Goal: Task Accomplishment & Management: Use online tool/utility

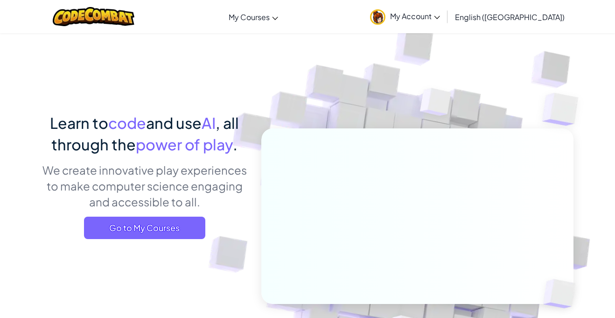
click at [440, 21] on span "My Account" at bounding box center [415, 16] width 50 height 10
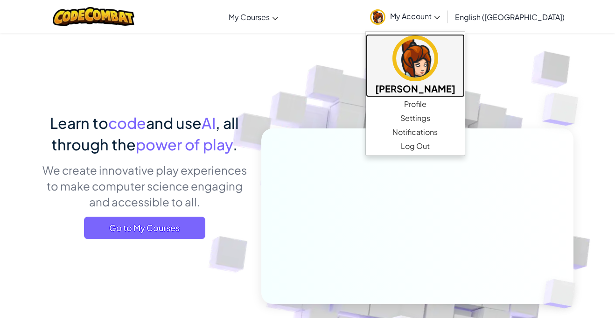
click at [438, 57] on img at bounding box center [415, 58] width 46 height 46
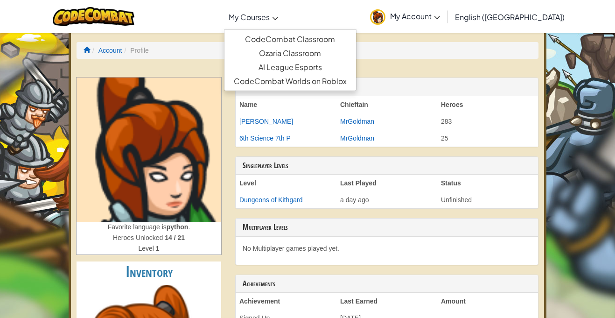
click at [283, 27] on link "My Courses" at bounding box center [253, 16] width 59 height 25
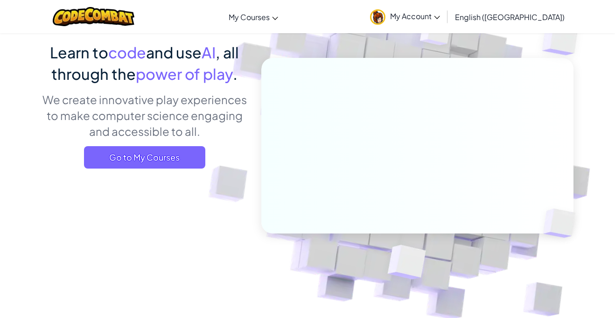
scroll to position [71, 0]
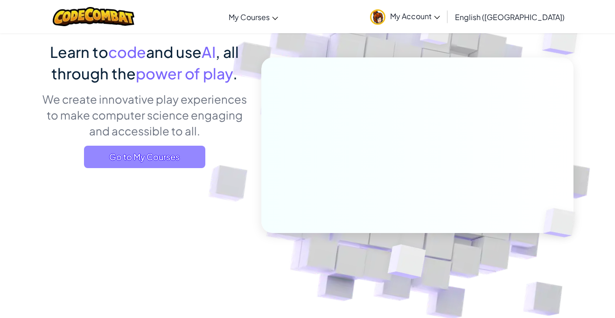
click at [153, 151] on span "Go to My Courses" at bounding box center [144, 157] width 121 height 22
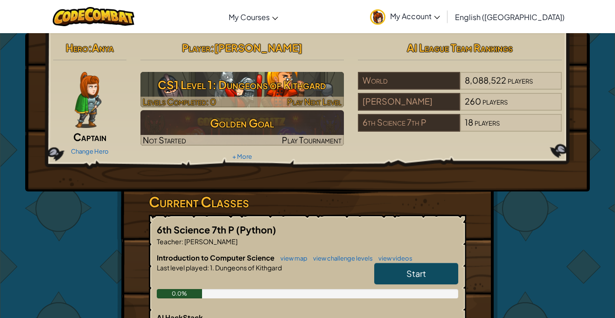
click at [240, 103] on div at bounding box center [242, 102] width 204 height 11
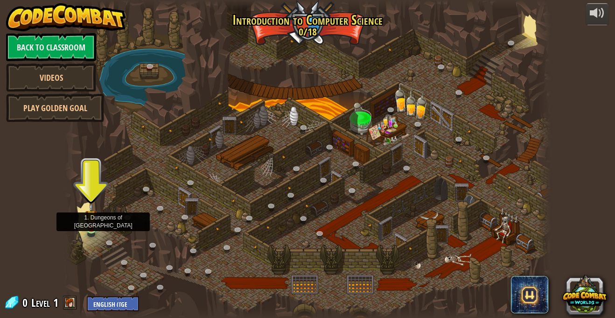
click at [93, 228] on img at bounding box center [91, 215] width 12 height 27
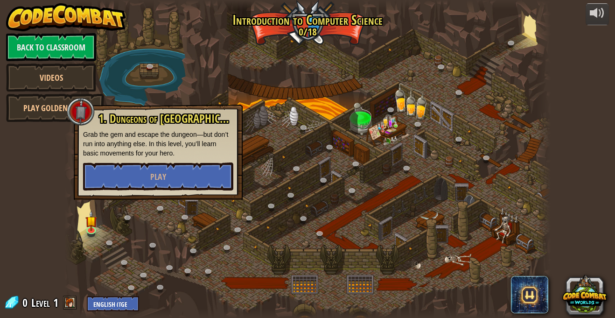
click at [186, 157] on p "Grab the gem and escape the dungeon—but don’t run into anything else. In this l…" at bounding box center [158, 144] width 150 height 28
click at [190, 174] on button "Play" at bounding box center [158, 176] width 150 height 28
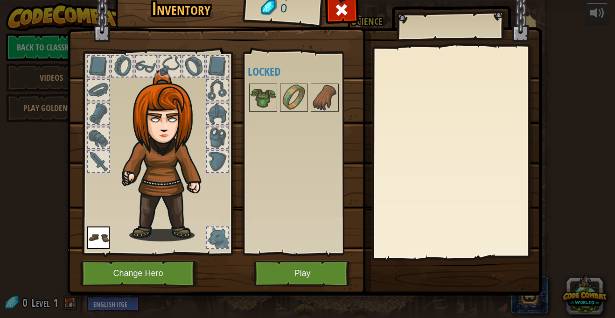
click at [326, 288] on img at bounding box center [304, 126] width 474 height 339
click at [285, 265] on button "Play" at bounding box center [303, 273] width 98 height 26
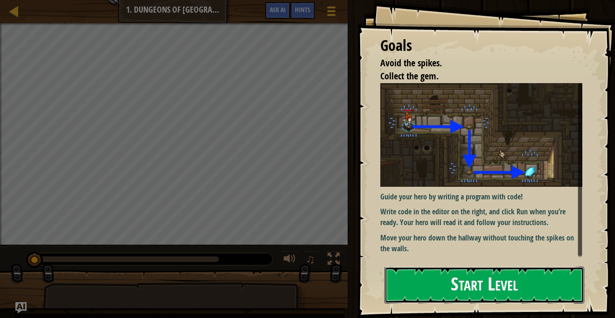
click at [492, 288] on button "Start Level" at bounding box center [484, 284] width 200 height 37
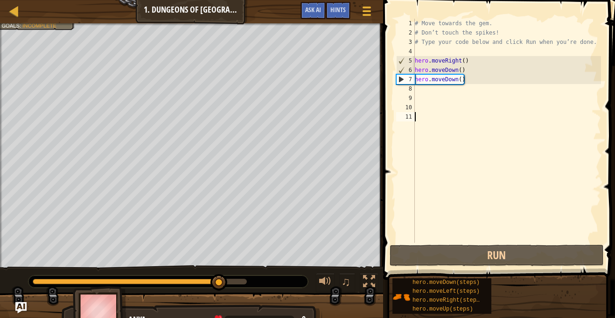
click at [479, 82] on div "# Move towards the gem. # Don’t touch the spikes! # Type your code below and cl…" at bounding box center [507, 140] width 188 height 243
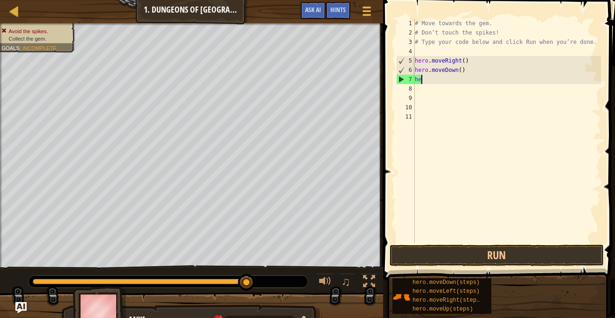
type textarea "h"
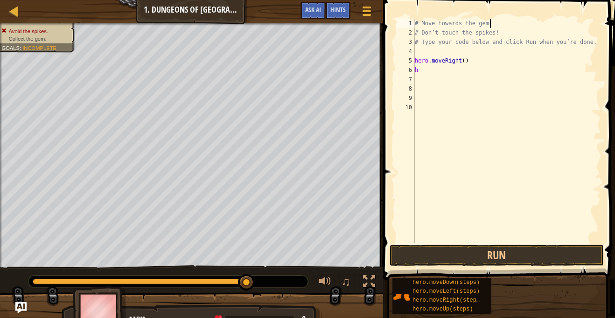
click at [497, 23] on div "# Move towards the gem. # Don’t touch the spikes! # Type your code below and cl…" at bounding box center [507, 140] width 188 height 243
type textarea "#"
click at [306, 18] on button "Ask AI" at bounding box center [312, 10] width 25 height 17
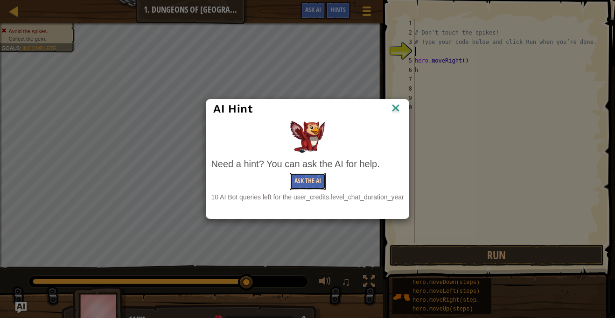
click at [308, 181] on button "Ask the AI" at bounding box center [308, 181] width 36 height 17
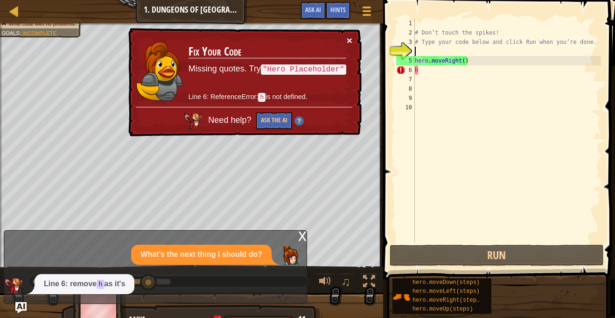
click at [348, 39] on button "×" at bounding box center [350, 40] width 6 height 10
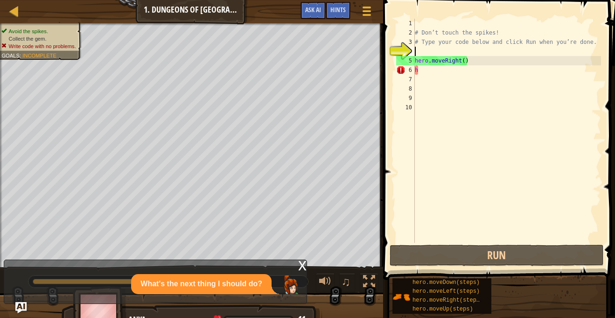
click at [451, 89] on div "# Don’t touch the spikes! # Type your code below and click Run when you’re done…" at bounding box center [507, 140] width 188 height 243
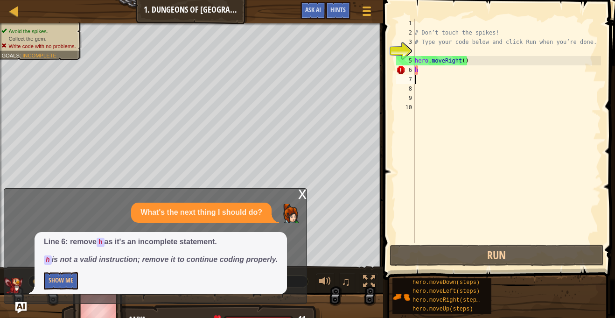
click at [433, 81] on div "# Don’t touch the spikes! # Type your code below and click Run when you’re done…" at bounding box center [507, 140] width 188 height 243
click at [426, 72] on div "# Don’t touch the spikes! # Type your code below and click Run when you’re done…" at bounding box center [507, 140] width 188 height 243
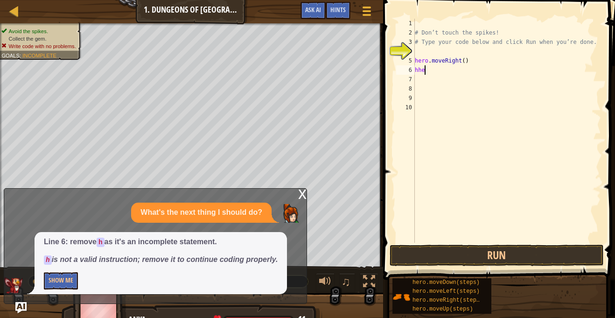
scroll to position [4, 0]
type textarea "h"
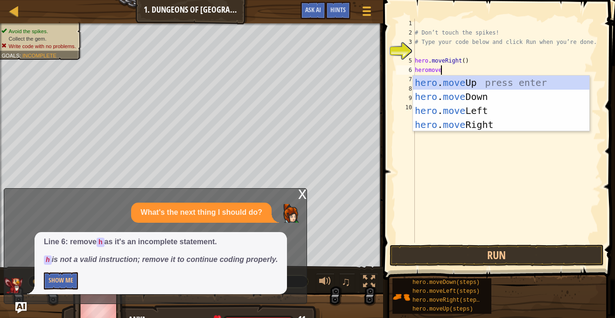
scroll to position [4, 3]
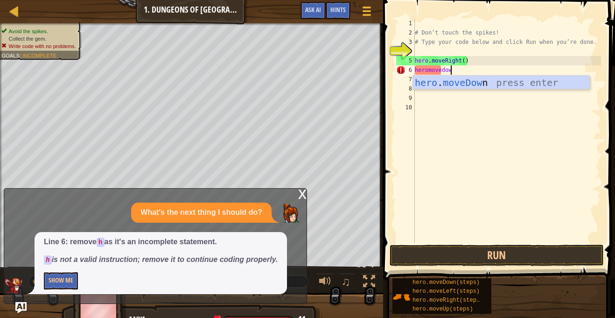
type textarea "heromovedown"
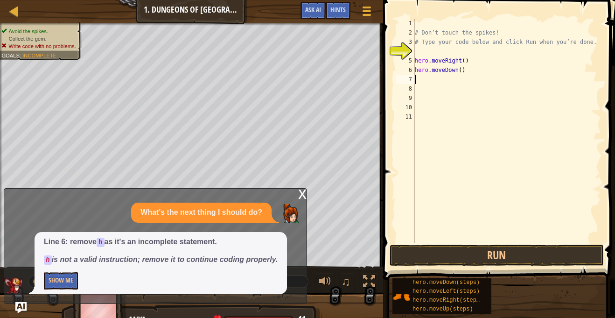
click at [303, 188] on div "x" at bounding box center [302, 192] width 8 height 9
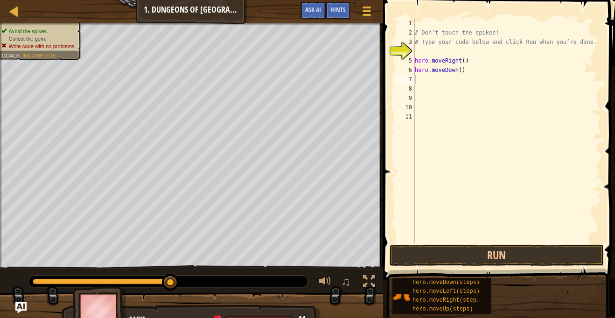
type textarea "hero.moveRight()"
click at [464, 62] on div "# Don’t touch the spikes! # Type your code below and click Run when you’re done…" at bounding box center [507, 140] width 188 height 243
click at [472, 49] on div "# Don’t touch the spikes! # Type your code below and click Run when you’re done…" at bounding box center [507, 140] width 188 height 243
click at [467, 70] on div "# Don’t touch the spikes! # Type your code below and click Run when you’re done…" at bounding box center [507, 140] width 188 height 243
click at [482, 35] on div "# Don’t touch the spikes! # Type your code below and click Run when you’re done…" at bounding box center [507, 140] width 188 height 243
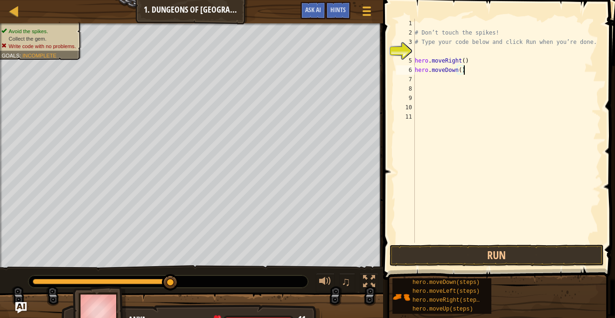
type textarea "# Don’t touch the spikes!"
click at [452, 48] on div "# Don’t touch the spikes! # Type your code below and click Run when you’re done…" at bounding box center [507, 140] width 188 height 243
click at [12, 12] on div at bounding box center [14, 11] width 12 height 12
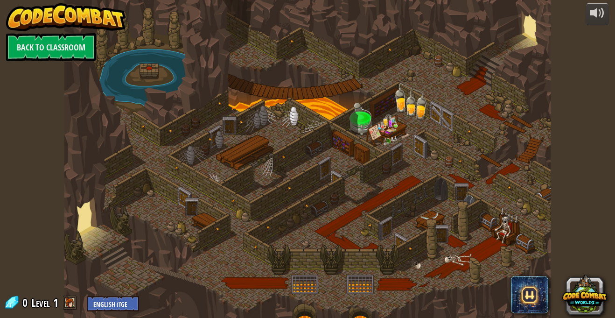
click at [21, 16] on img at bounding box center [65, 17] width 119 height 28
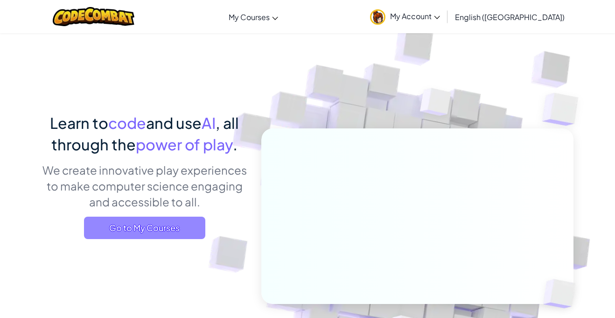
click at [107, 237] on span "Go to My Courses" at bounding box center [144, 227] width 121 height 22
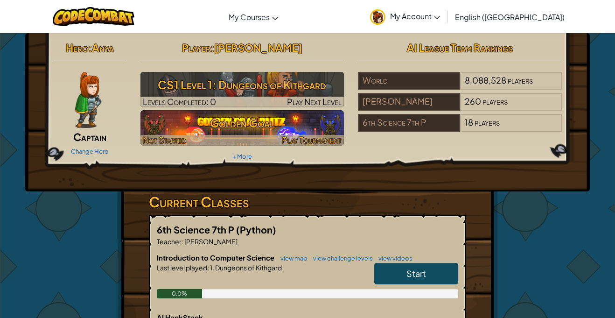
click at [215, 112] on h3 "Golden Goal" at bounding box center [242, 122] width 204 height 21
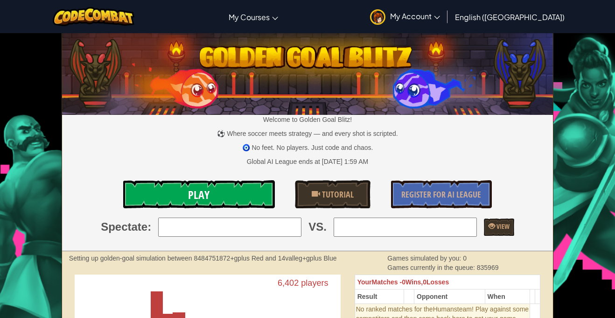
click at [219, 188] on link "Play" at bounding box center [199, 194] width 152 height 28
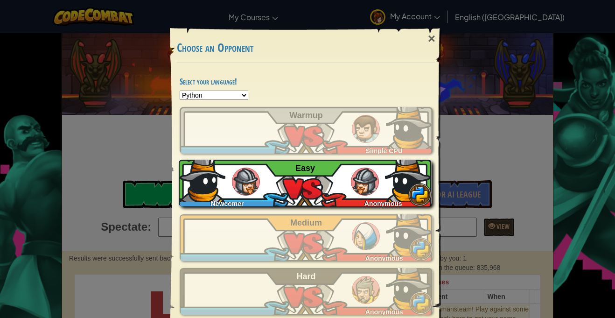
click at [369, 177] on img at bounding box center [365, 181] width 28 height 28
